Goal: Navigation & Orientation: Understand site structure

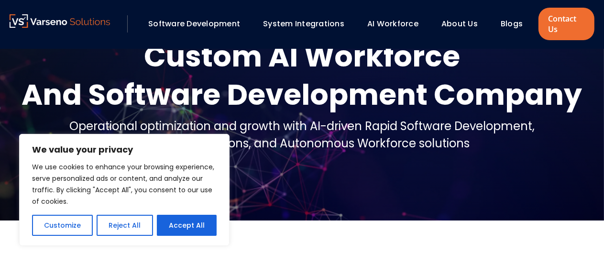
scroll to position [48, 0]
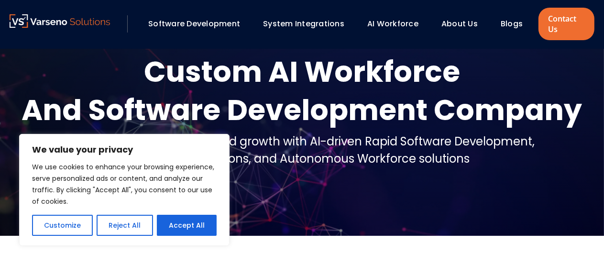
click at [76, 24] on img at bounding box center [60, 20] width 100 height 13
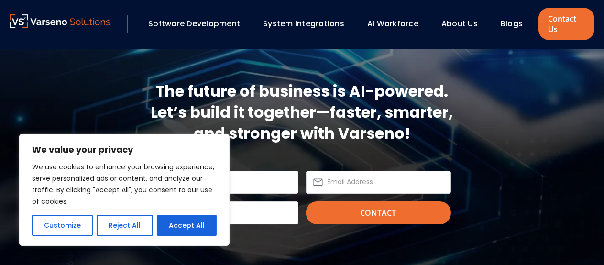
scroll to position [2725, 0]
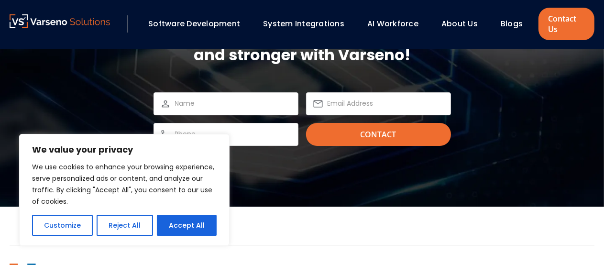
click at [193, 22] on link "Software Development" at bounding box center [194, 23] width 92 height 11
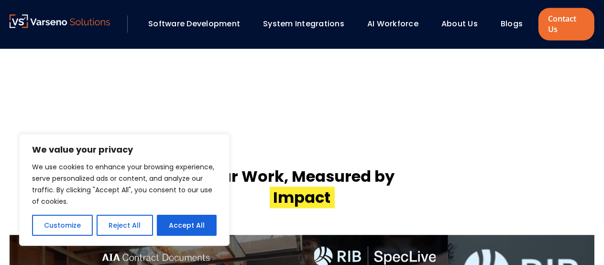
scroll to position [1703, 0]
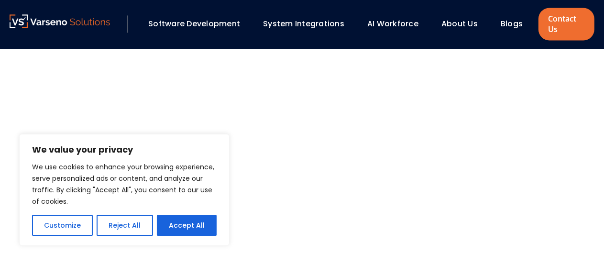
click at [386, 24] on link "AI Workforce" at bounding box center [392, 23] width 51 height 11
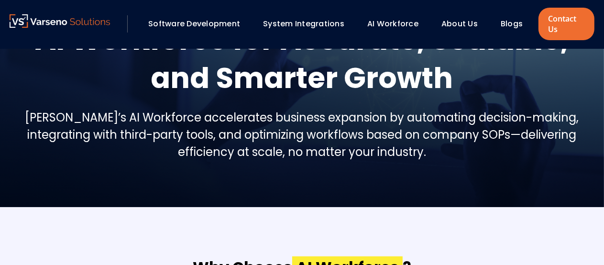
scroll to position [48, 0]
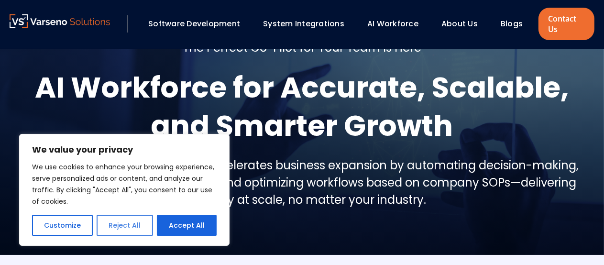
click at [132, 225] on button "Reject All" at bounding box center [125, 225] width 56 height 21
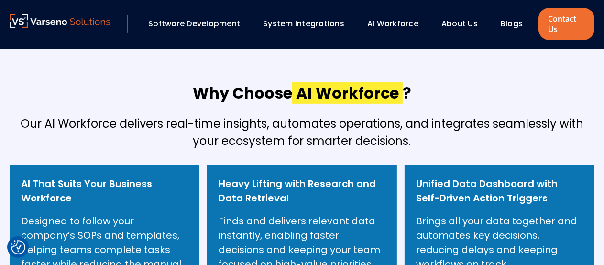
scroll to position [287, 0]
